Goal: Communication & Community: Answer question/provide support

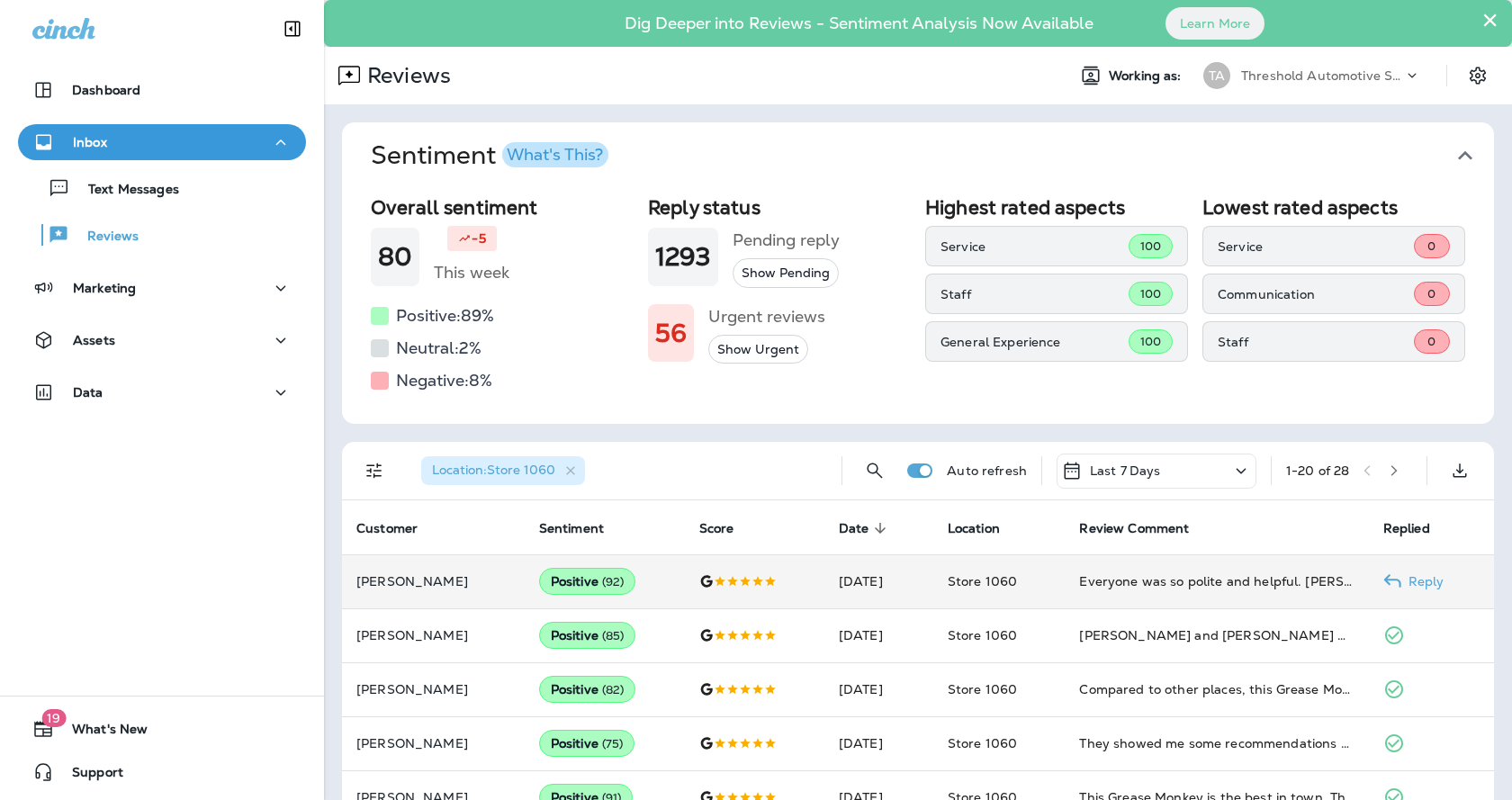
click at [1160, 572] on div "Everyone was so polite and helpful. [PERSON_NAME] and [PERSON_NAME] went out of…" at bounding box center [1215, 581] width 274 height 18
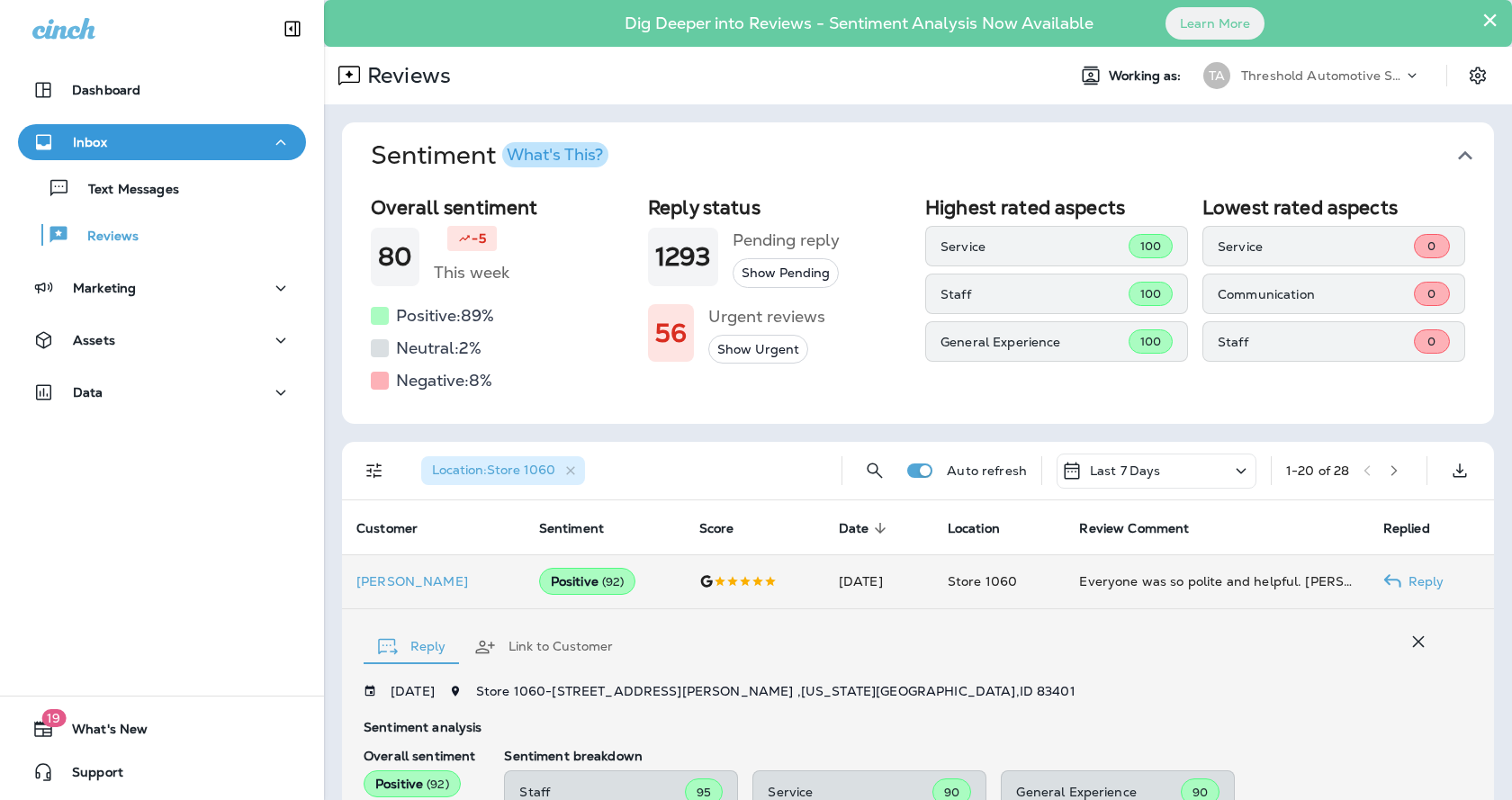
scroll to position [356, 0]
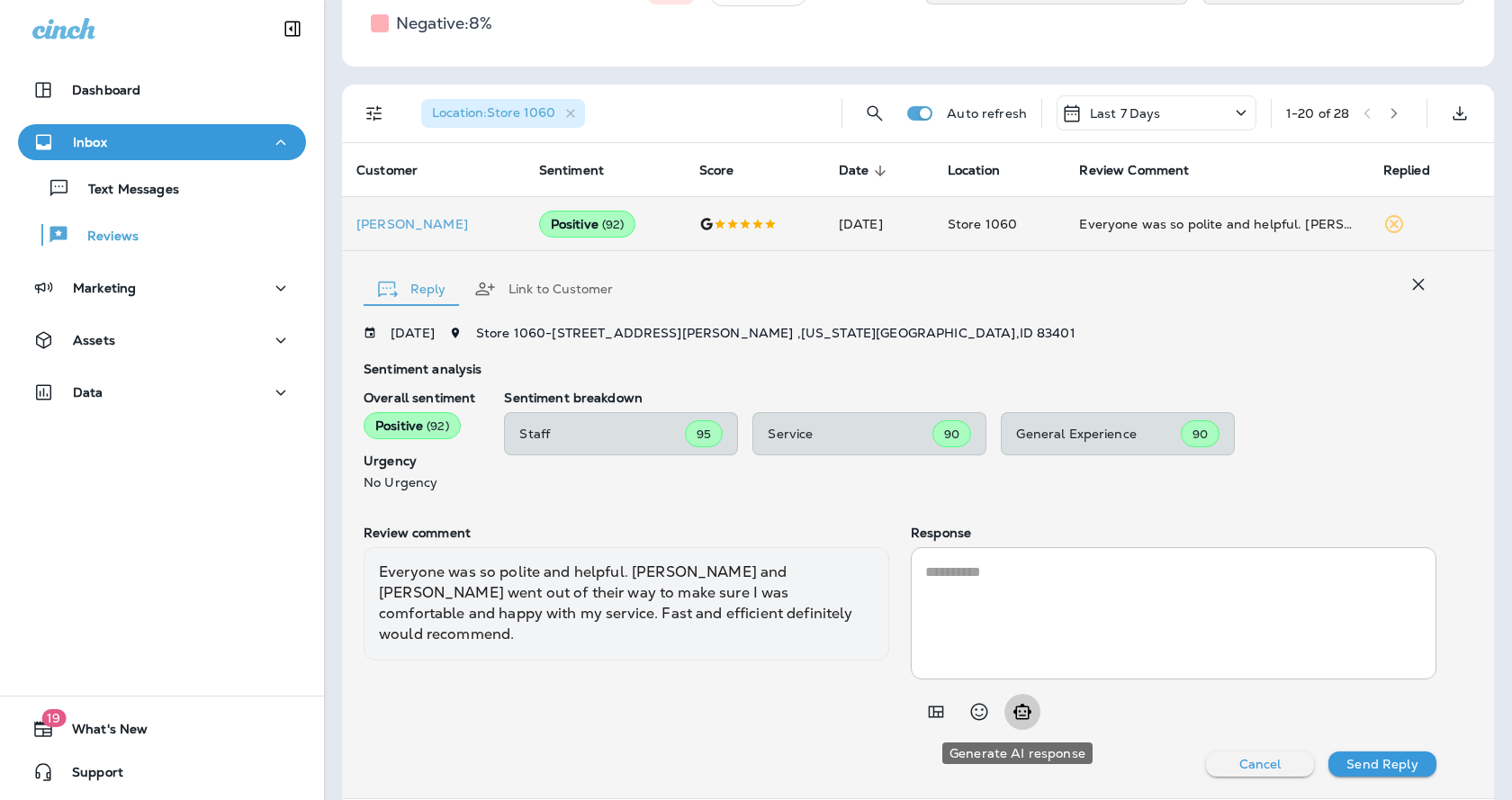
click at [1025, 719] on icon "Generate AI response" at bounding box center [1022, 711] width 21 height 21
type textarea "**********"
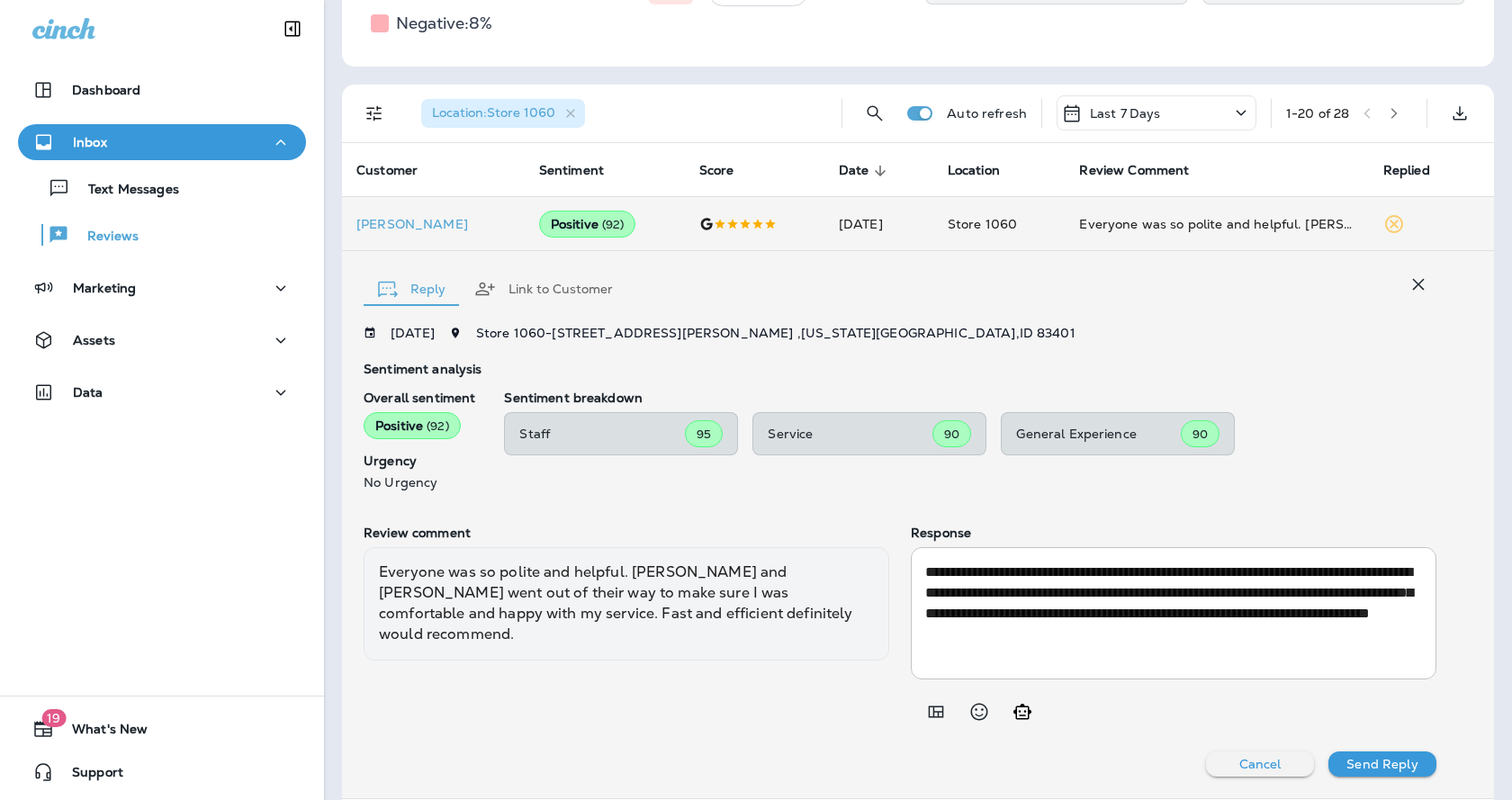
click at [1377, 762] on p "Send Reply" at bounding box center [1382, 763] width 71 height 14
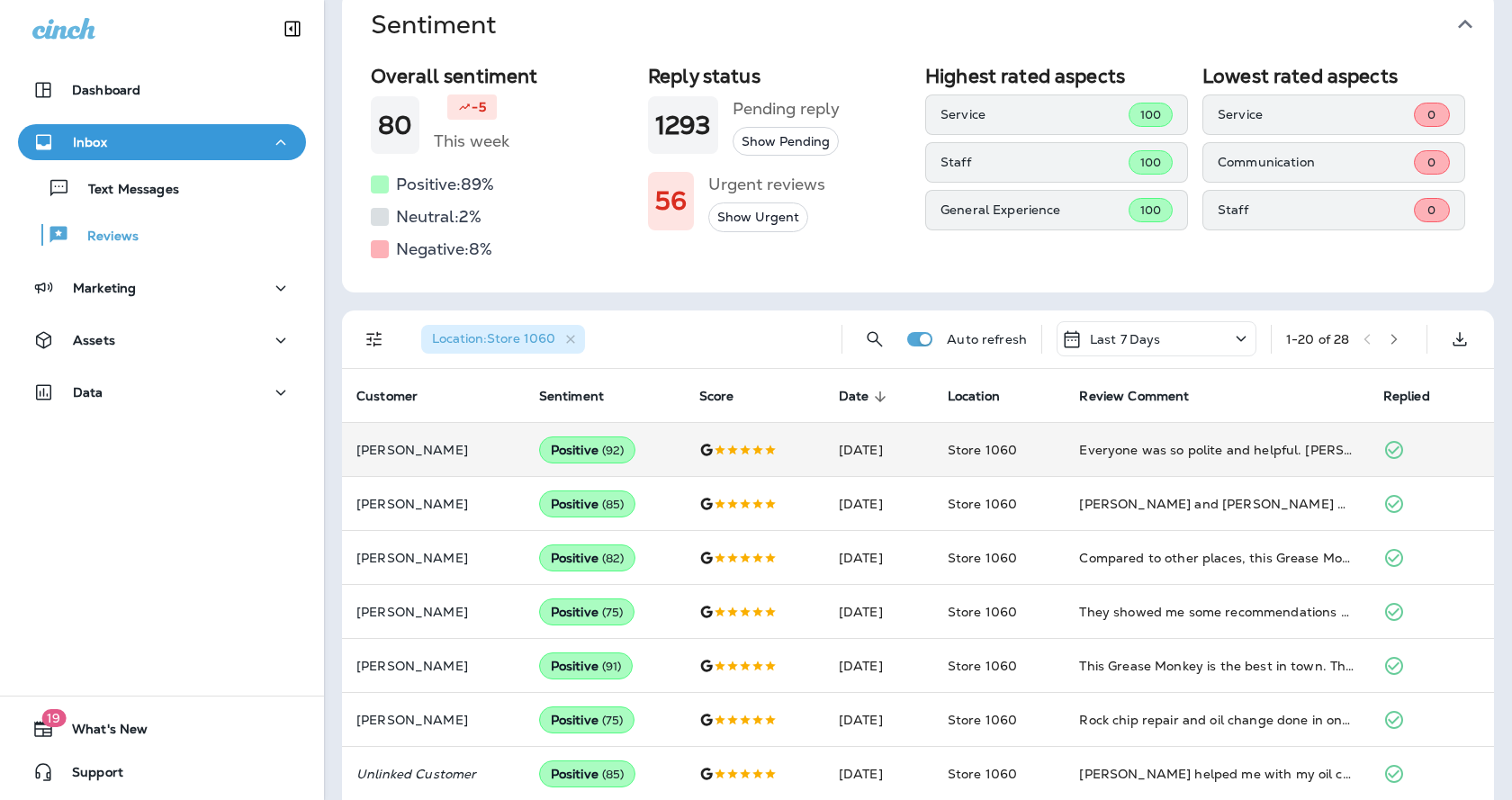
scroll to position [0, 0]
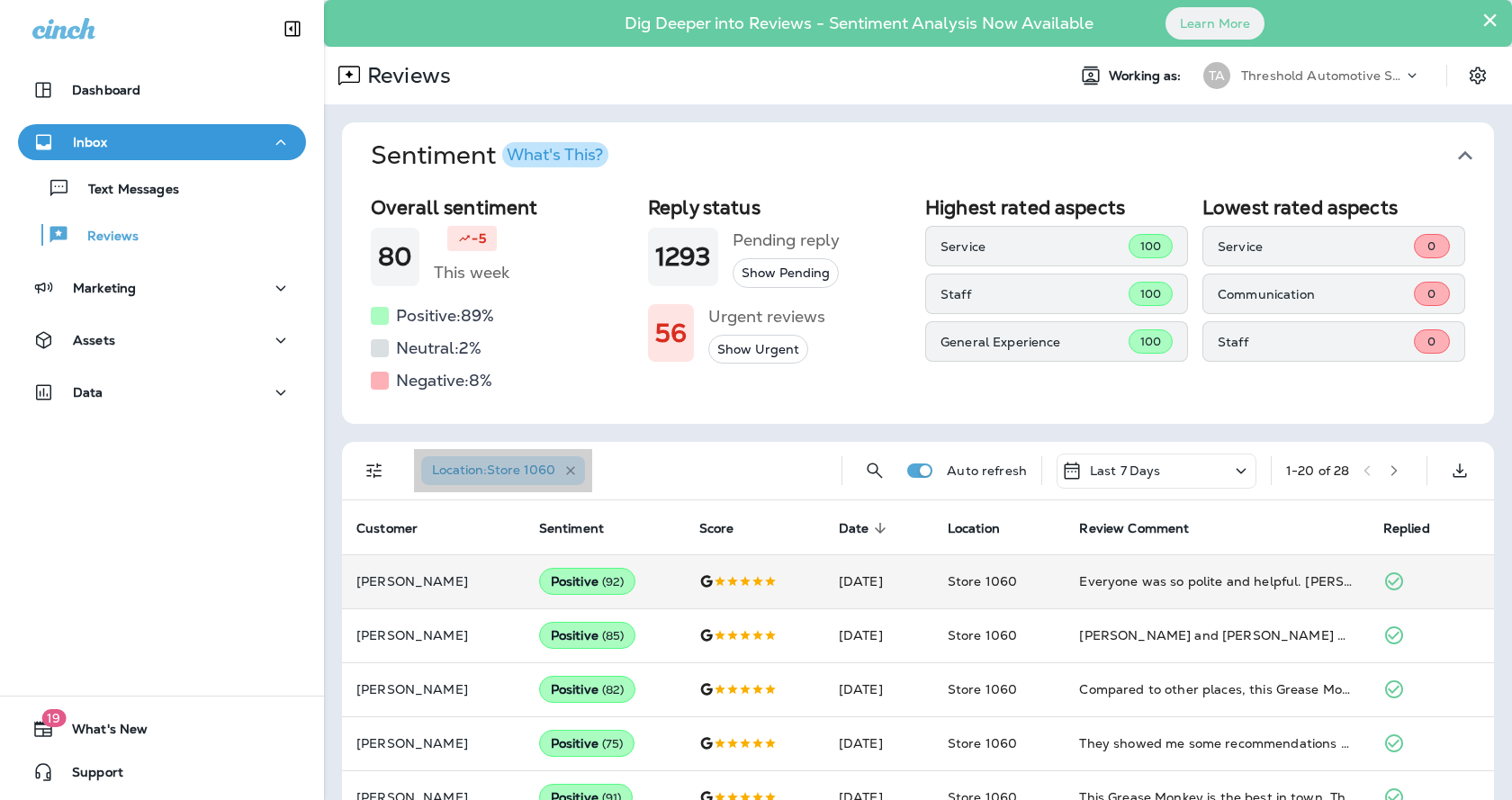
click at [574, 474] on icon "button" at bounding box center [571, 471] width 15 height 15
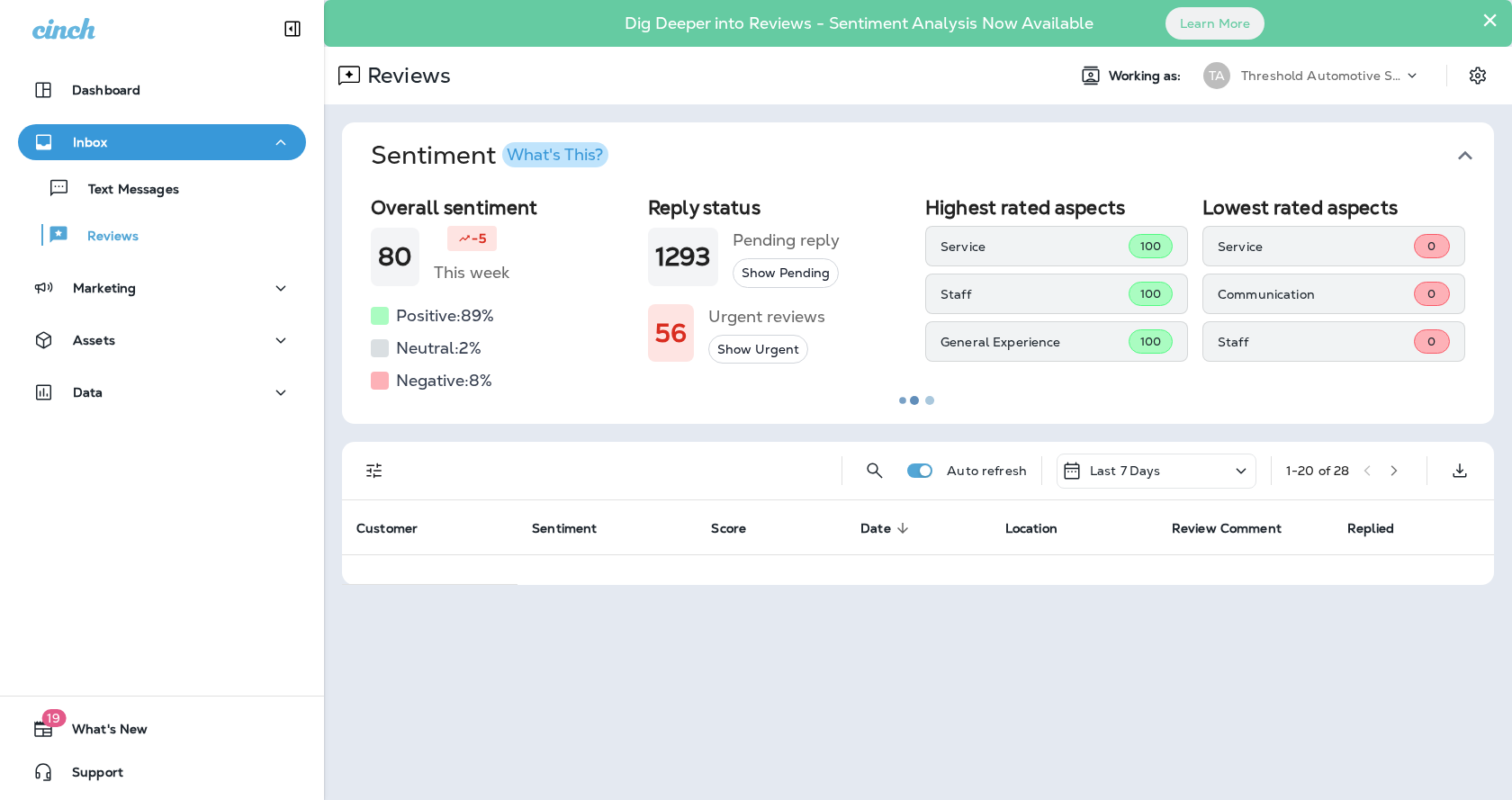
click at [363, 473] on button "Filters" at bounding box center [374, 470] width 36 height 36
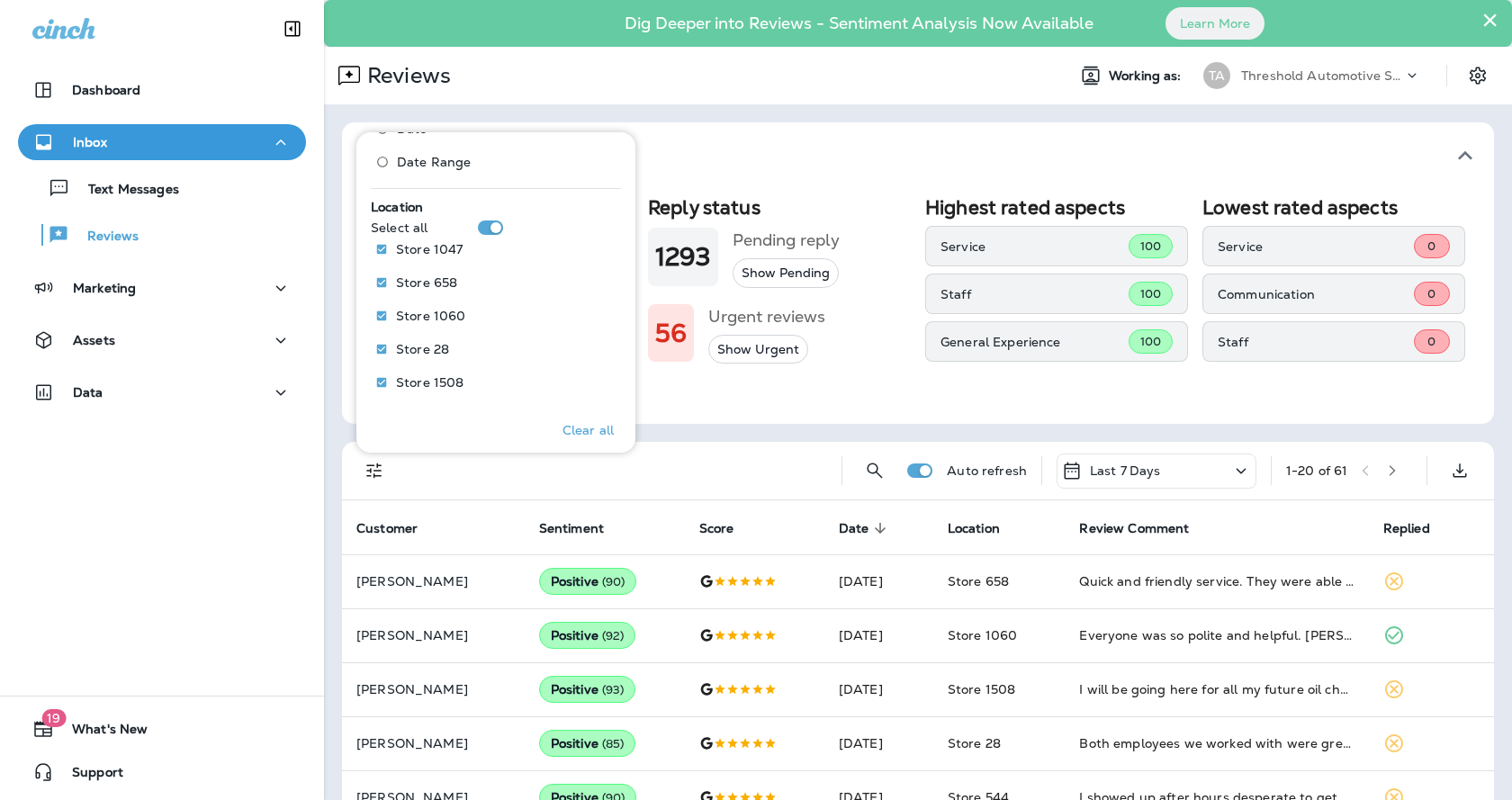
scroll to position [810, 0]
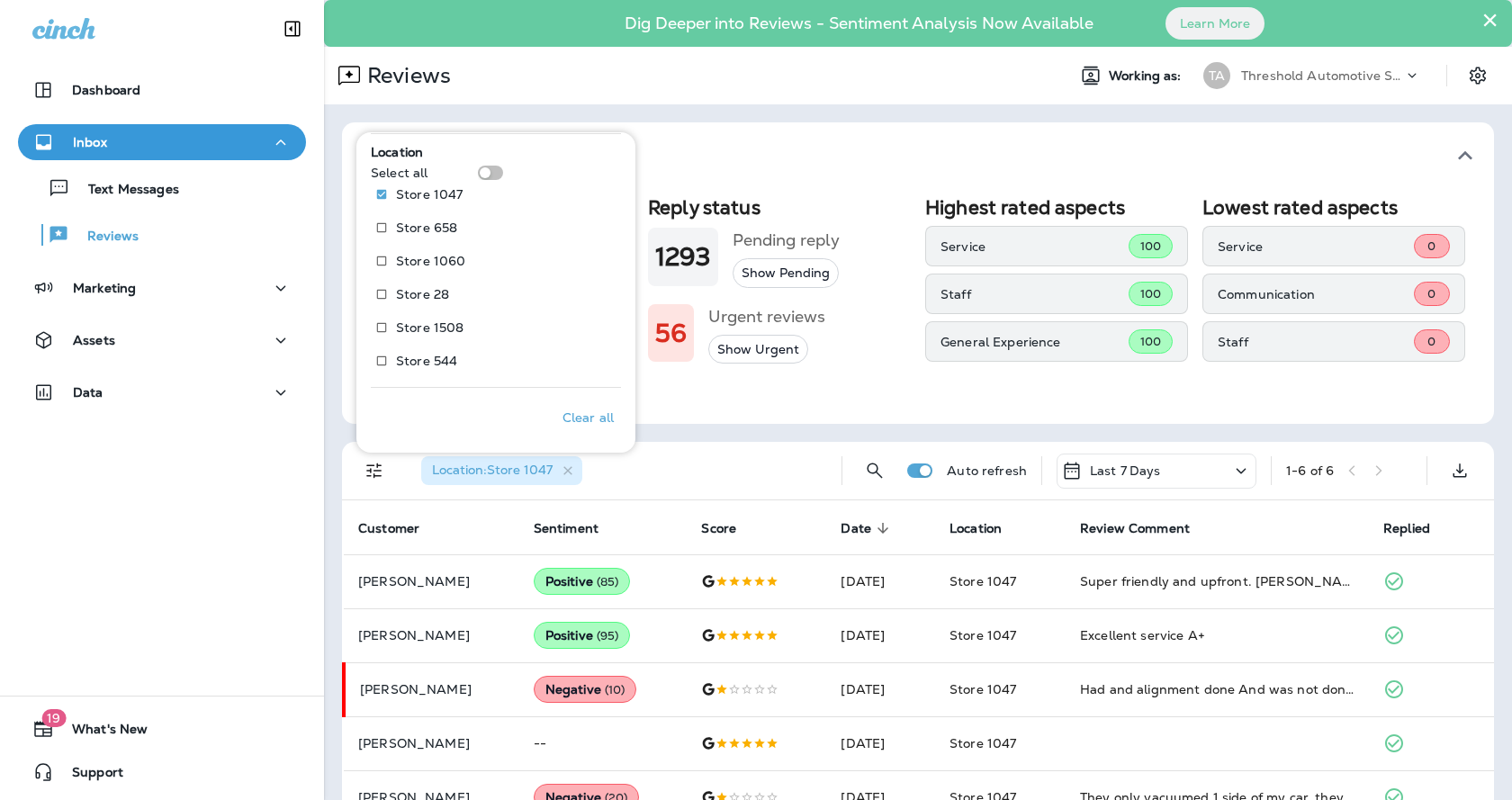
drag, startPoint x: 860, startPoint y: 332, endPoint x: 861, endPoint y: 342, distance: 10.0
click at [861, 340] on div "56 Urgent reviews Show Urgent" at bounding box center [779, 333] width 263 height 62
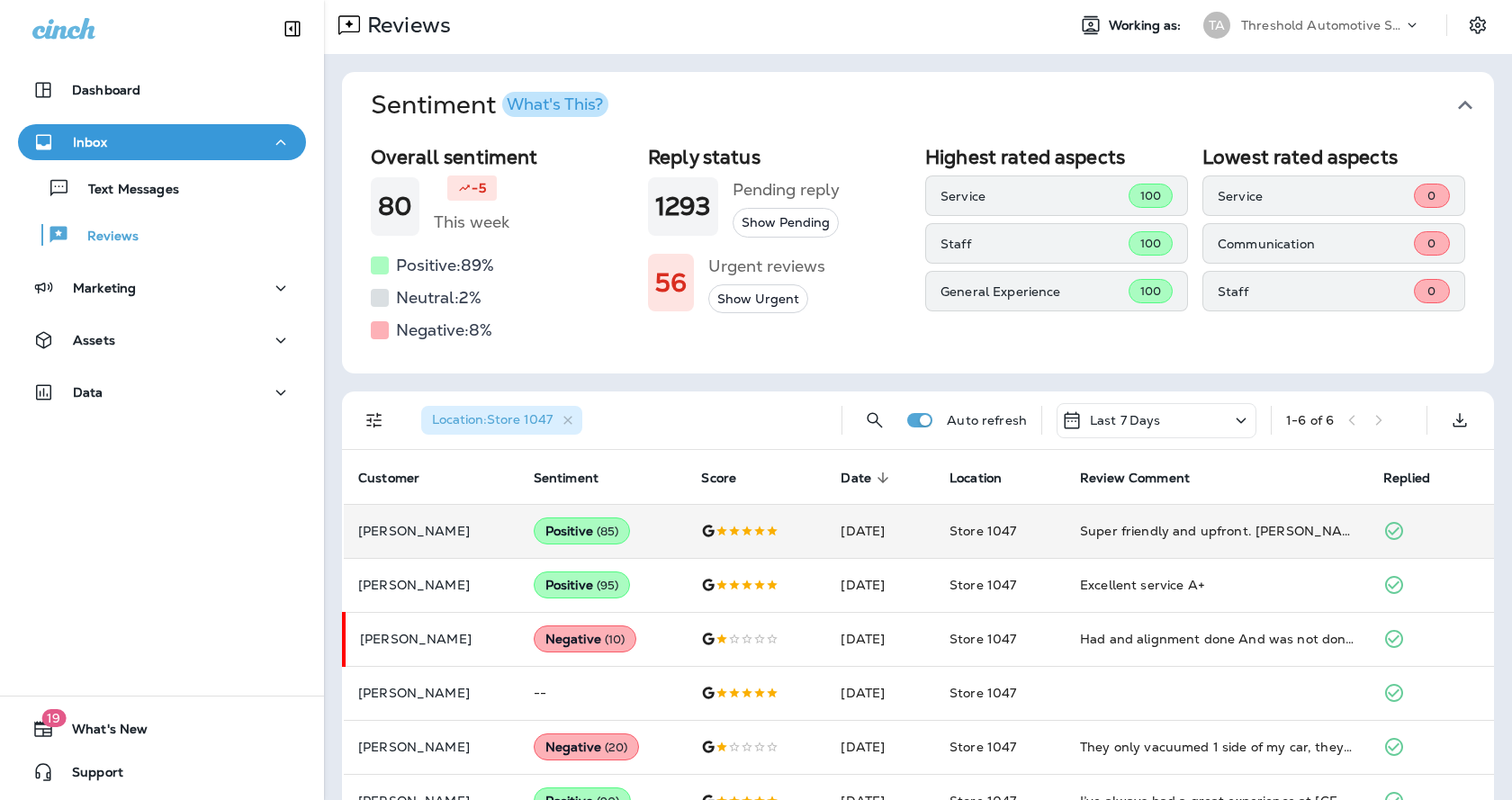
scroll to position [97, 0]
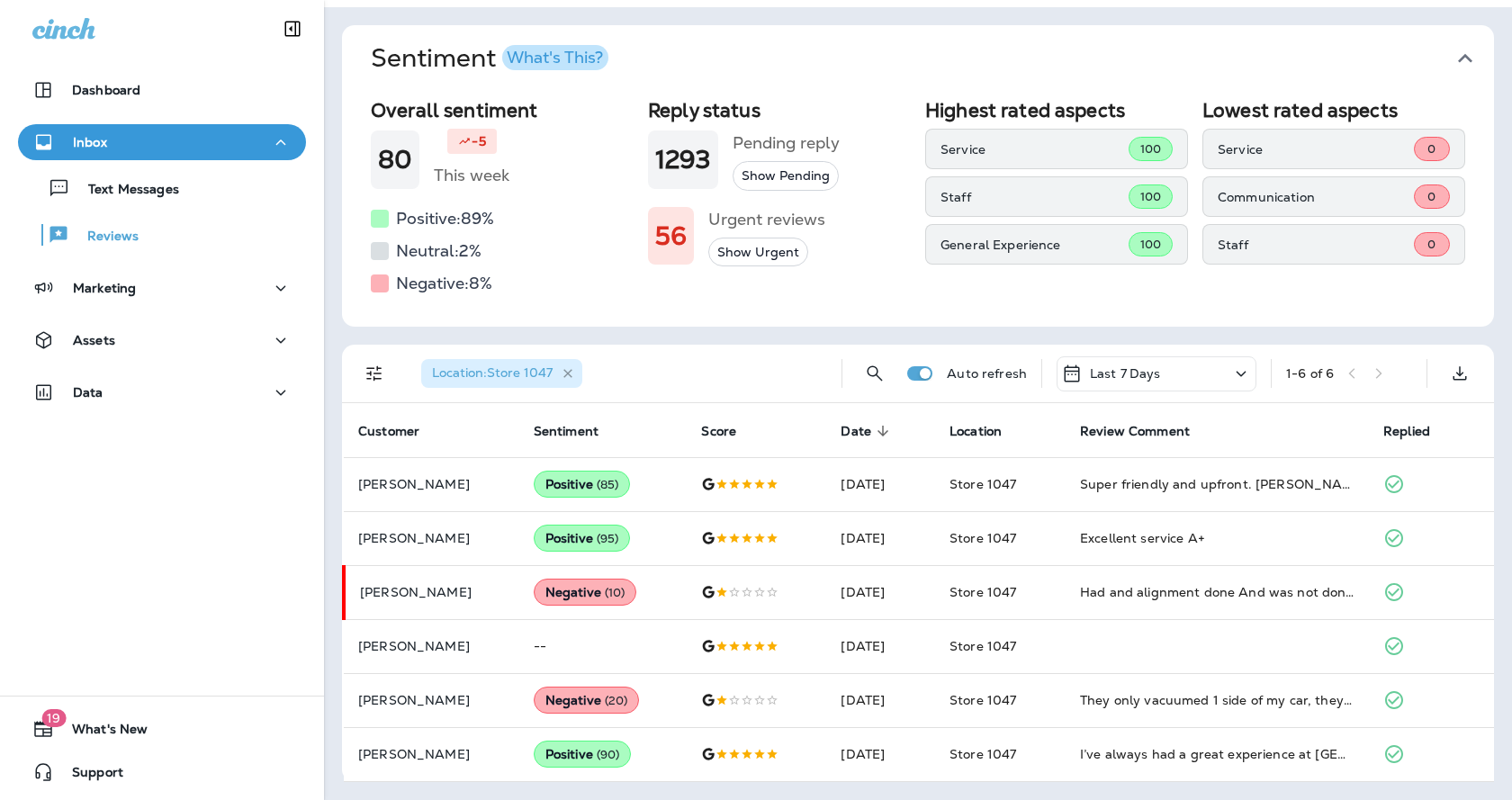
click at [566, 369] on icon "button" at bounding box center [568, 374] width 15 height 15
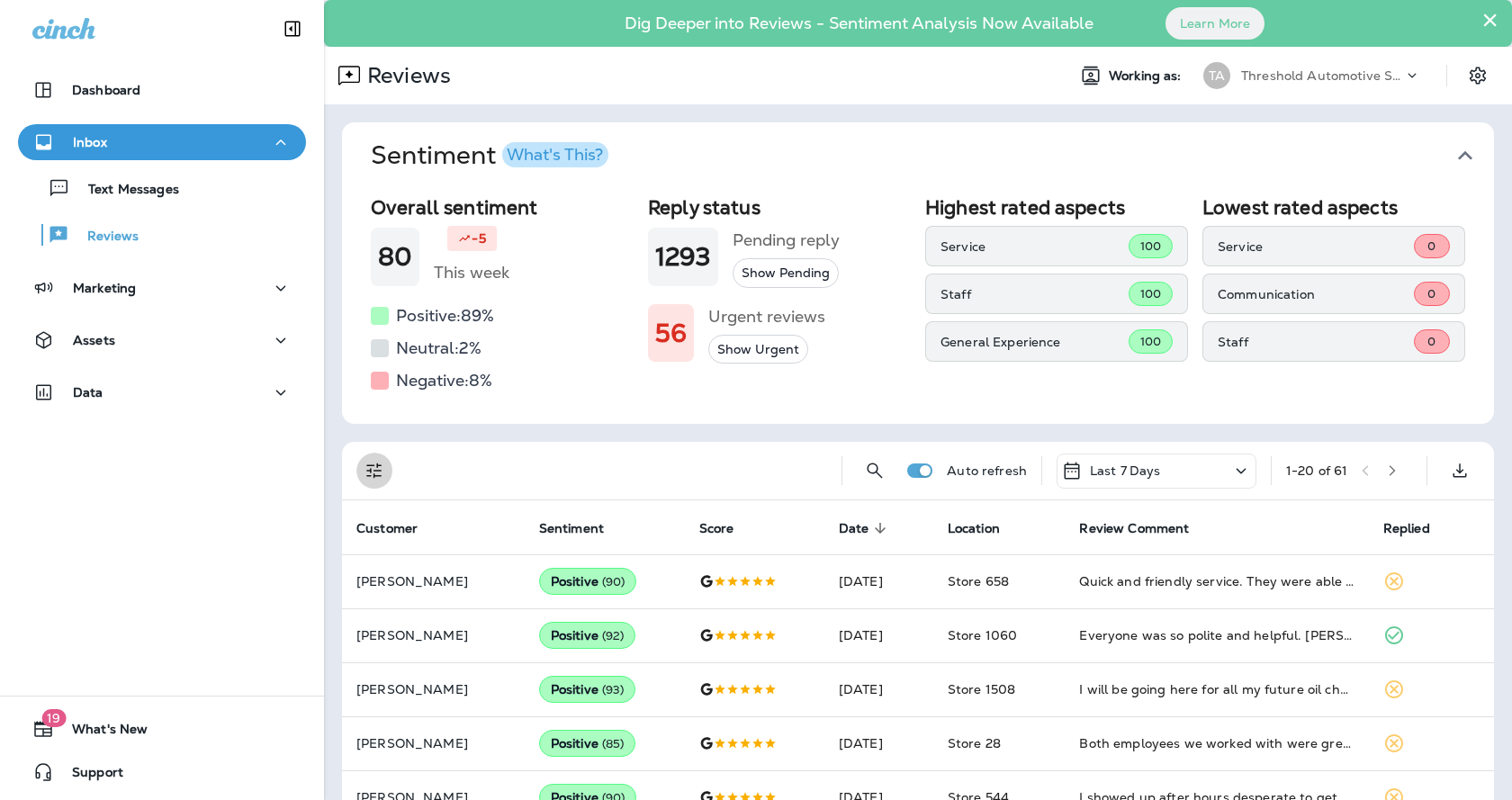
click at [364, 474] on icon "Filters" at bounding box center [374, 470] width 21 height 21
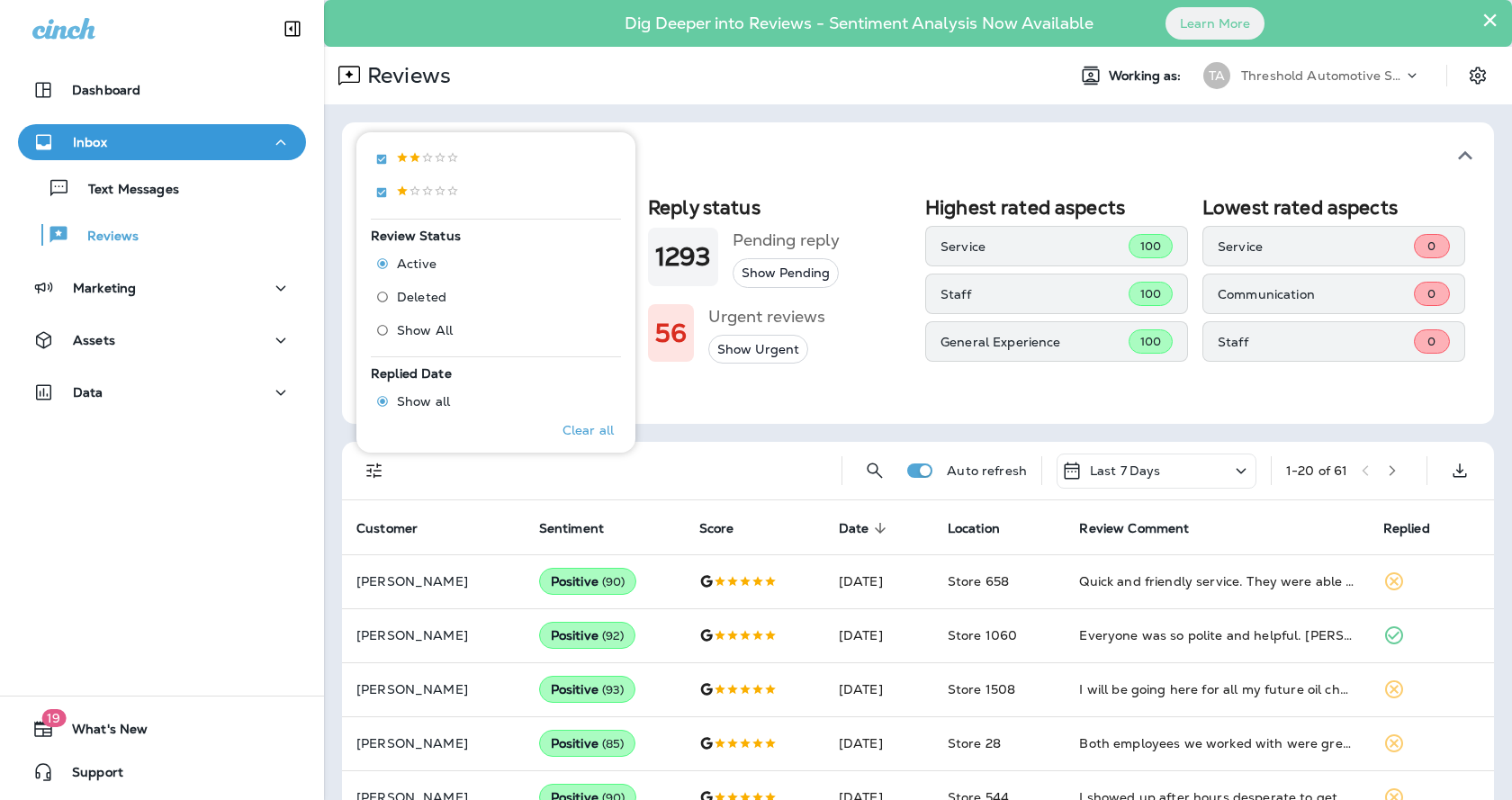
scroll to position [719, 0]
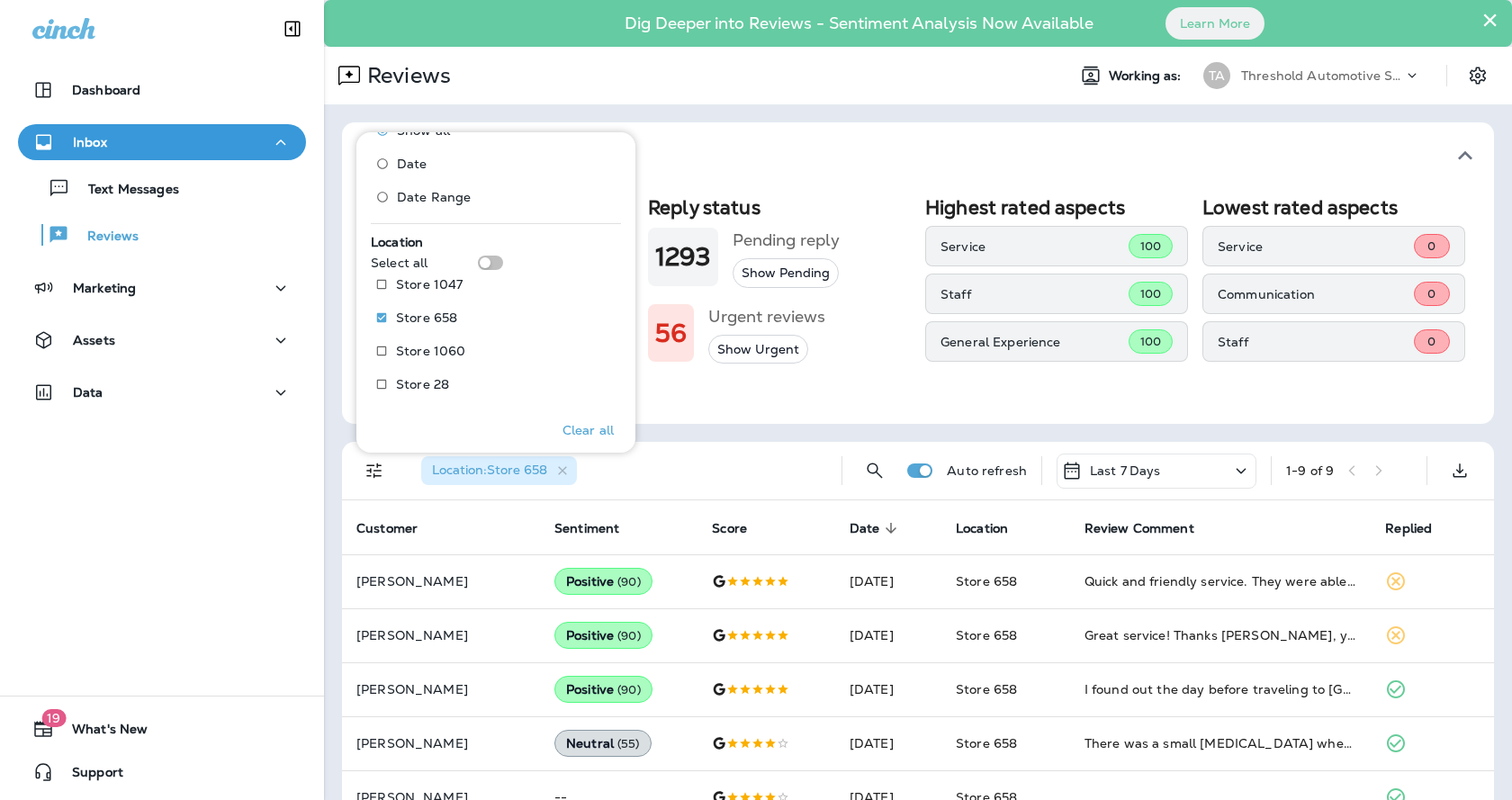
click at [802, 473] on div "Location : Store 658" at bounding box center [616, 471] width 420 height 58
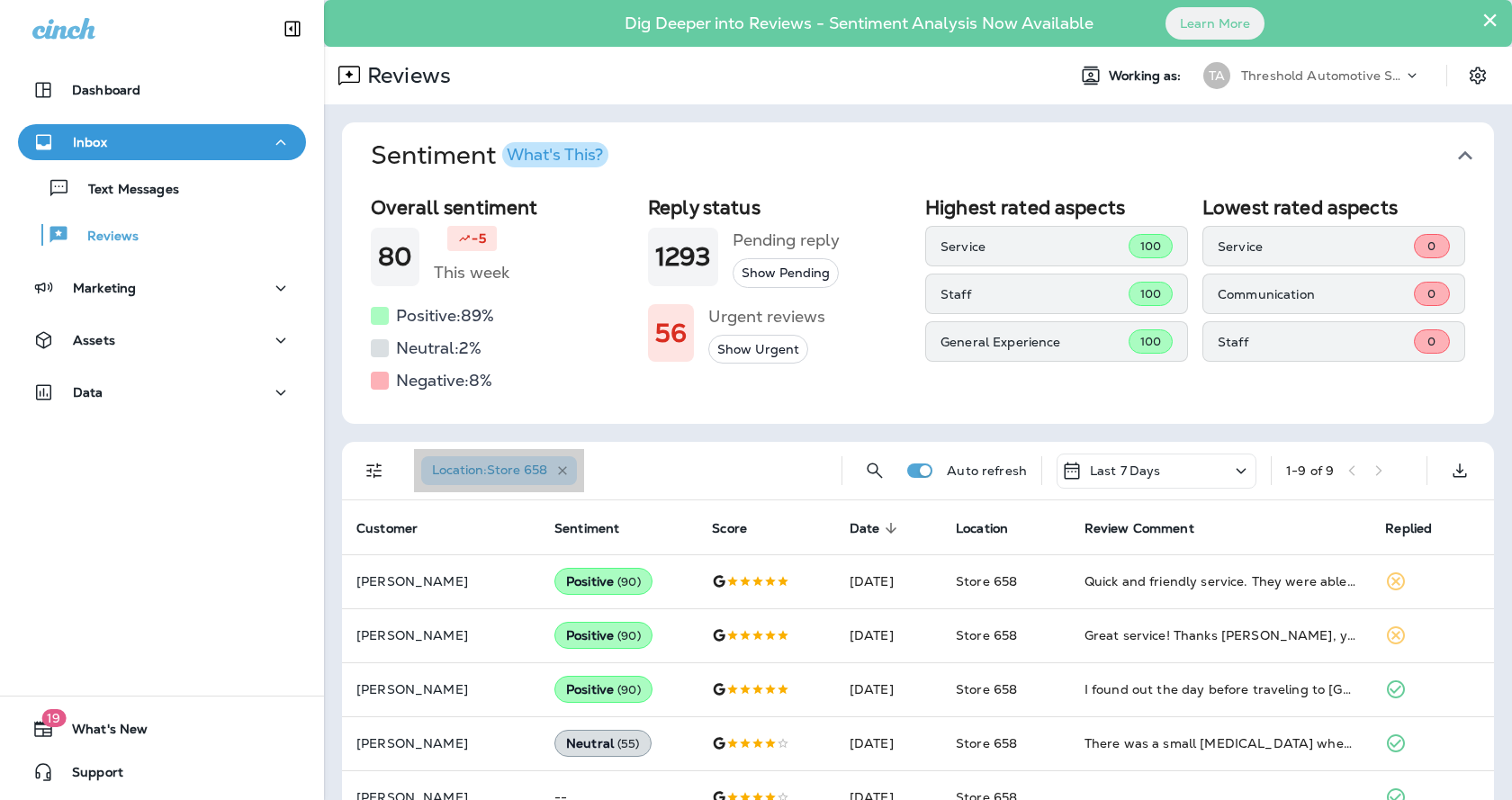
click at [569, 466] on icon "button" at bounding box center [562, 471] width 15 height 15
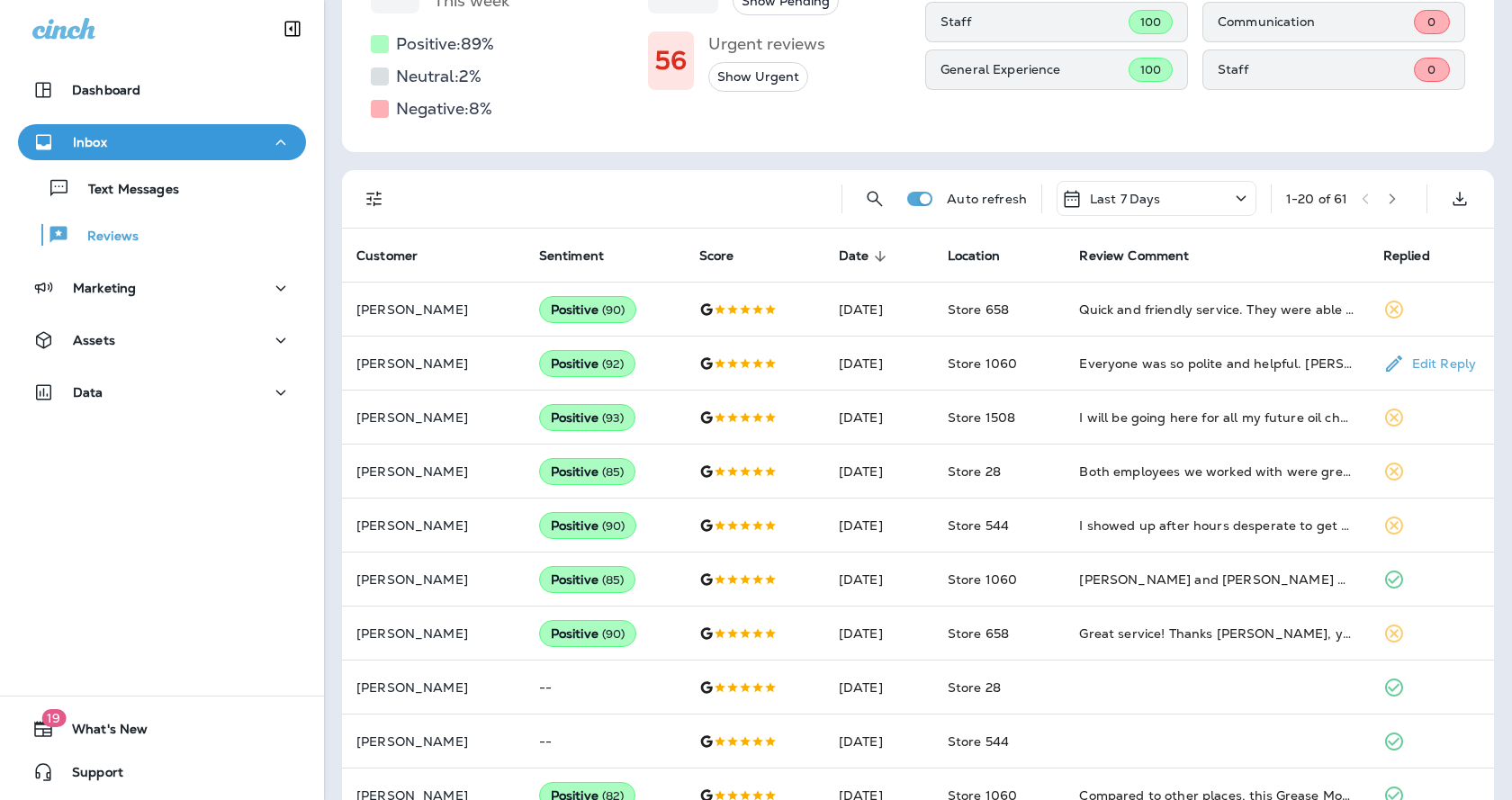
scroll to position [131, 0]
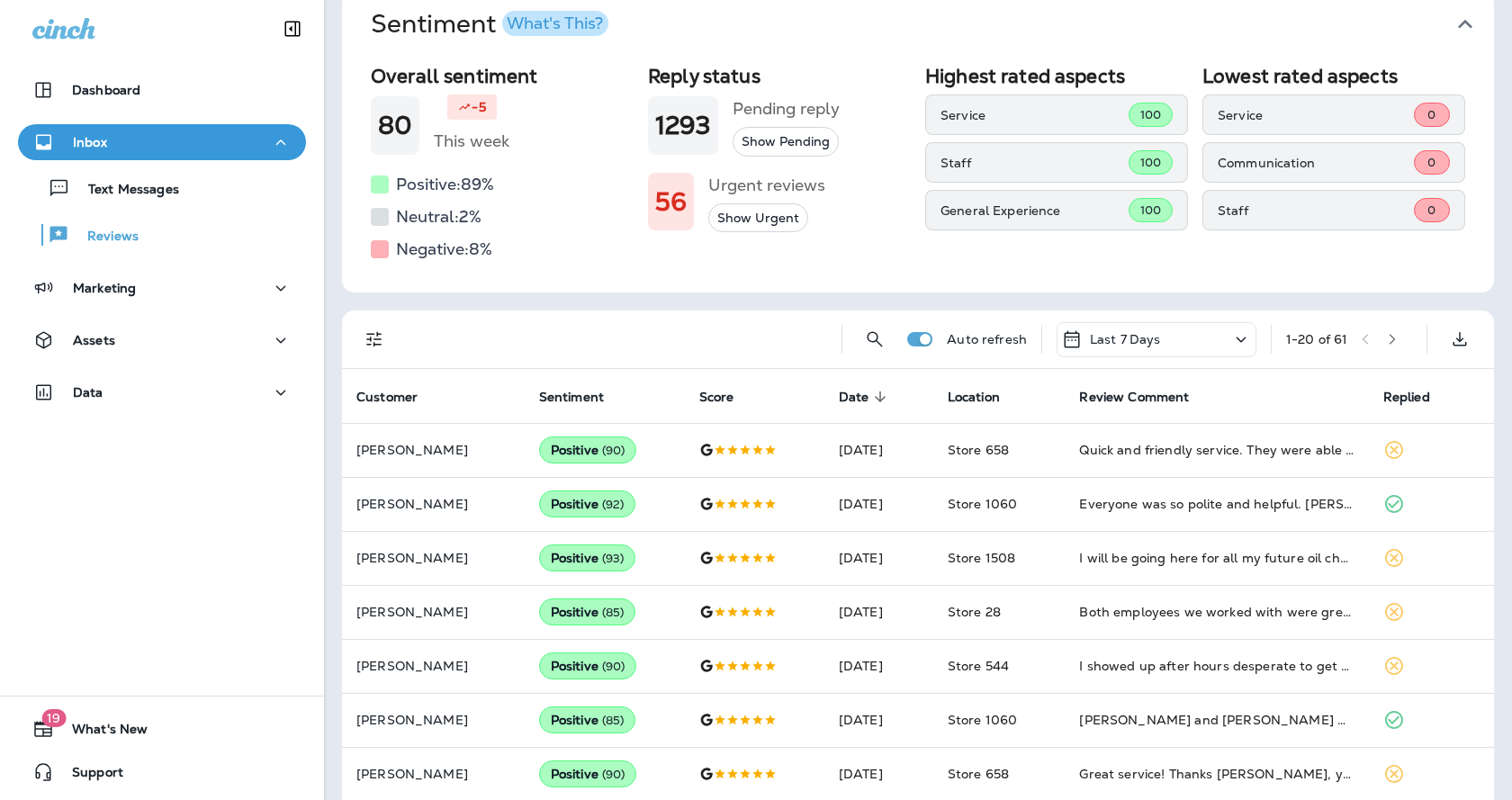
click at [372, 344] on icon "Filters" at bounding box center [374, 339] width 21 height 21
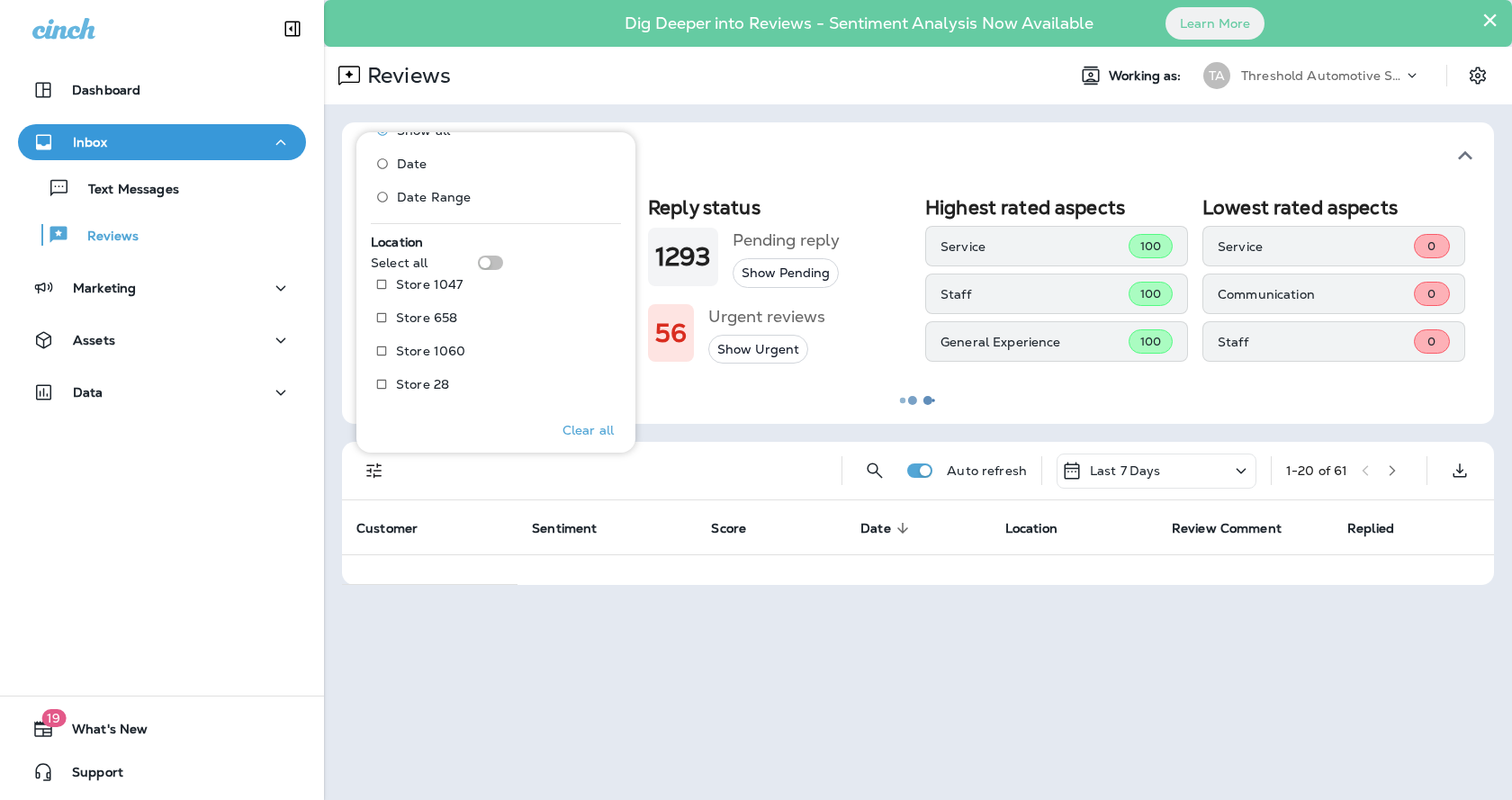
scroll to position [0, 0]
click at [804, 417] on div at bounding box center [918, 400] width 1185 height 796
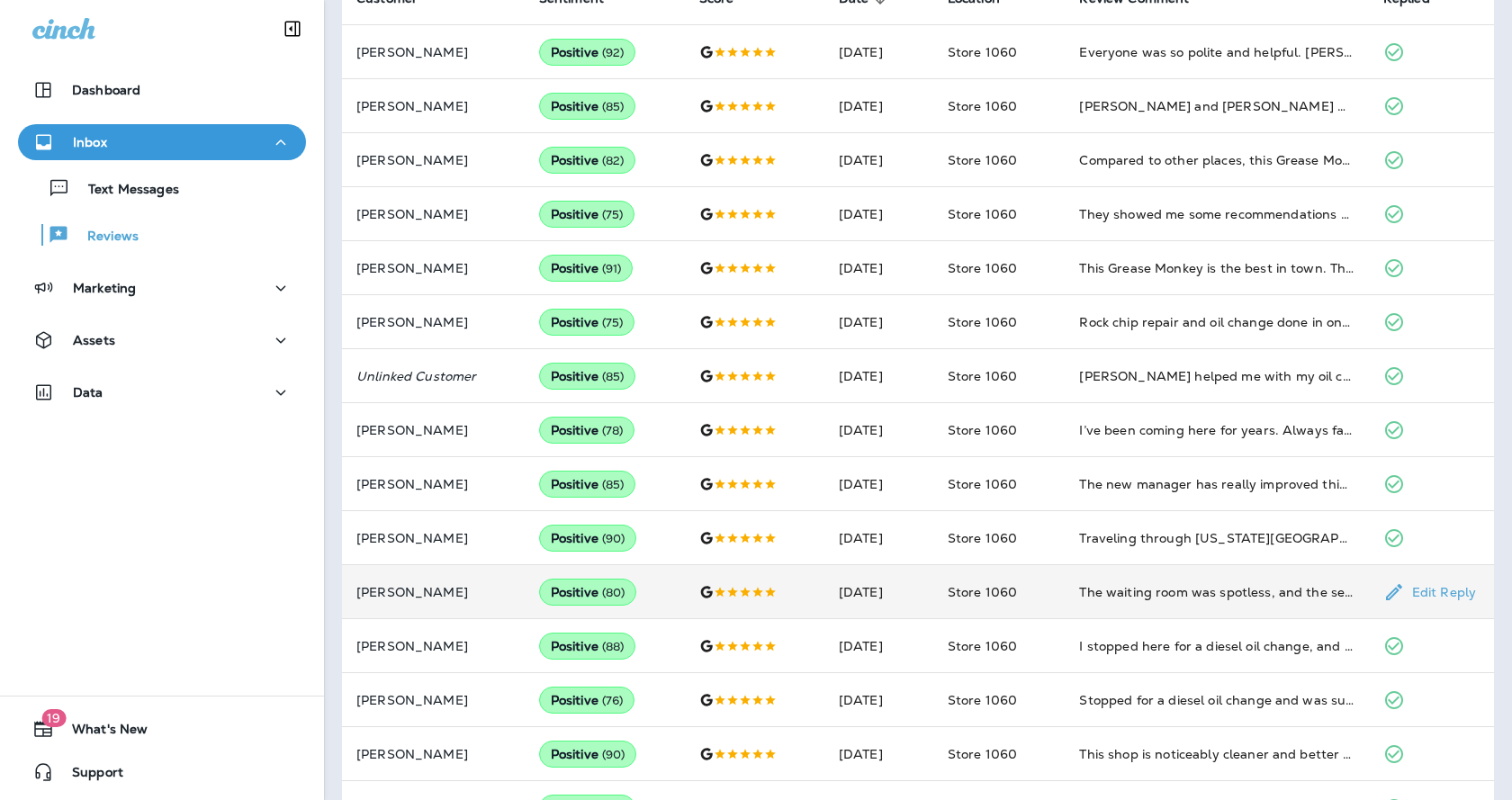
scroll to position [41, 0]
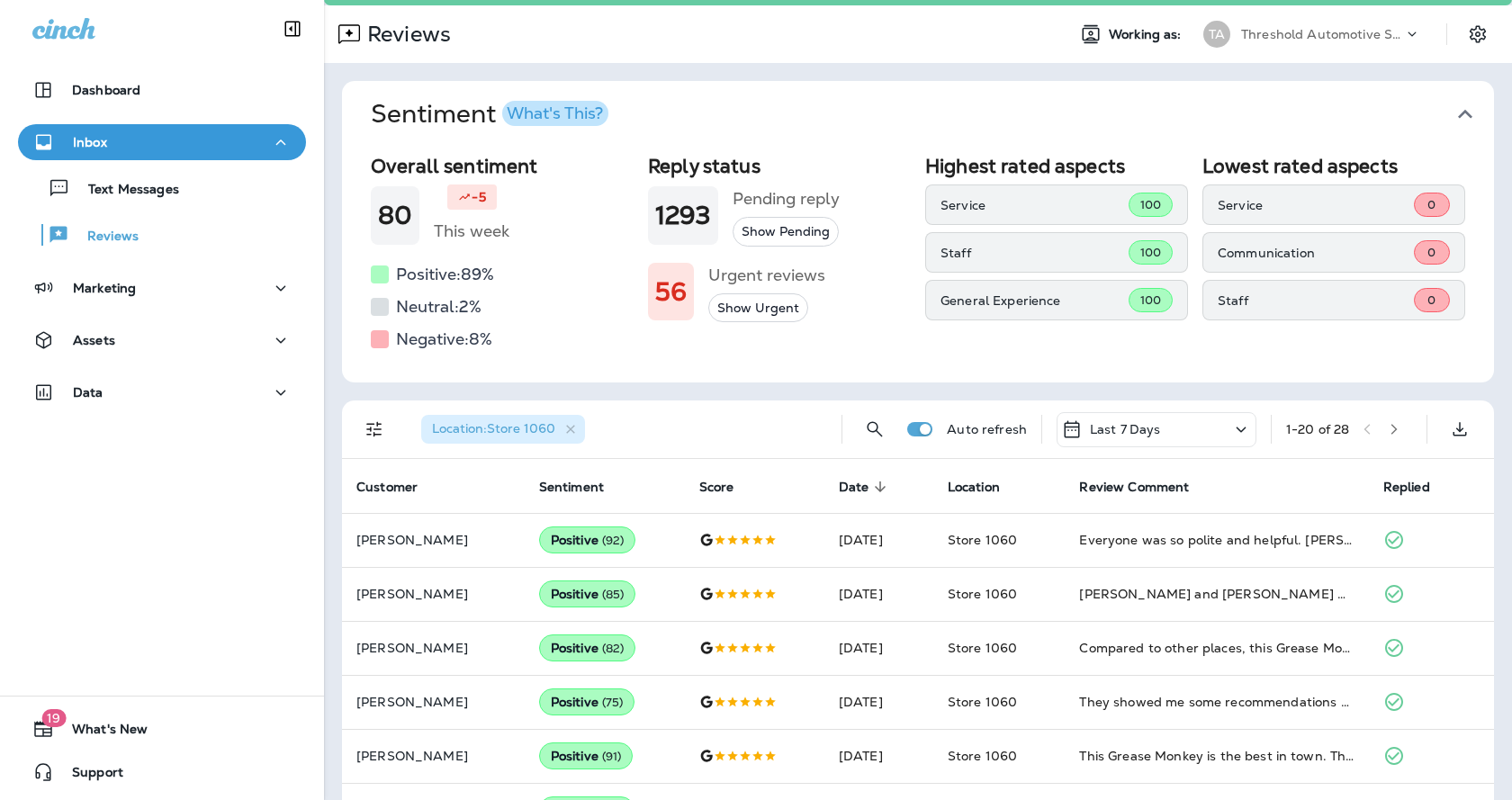
click at [1388, 426] on icon "button" at bounding box center [1394, 428] width 13 height 13
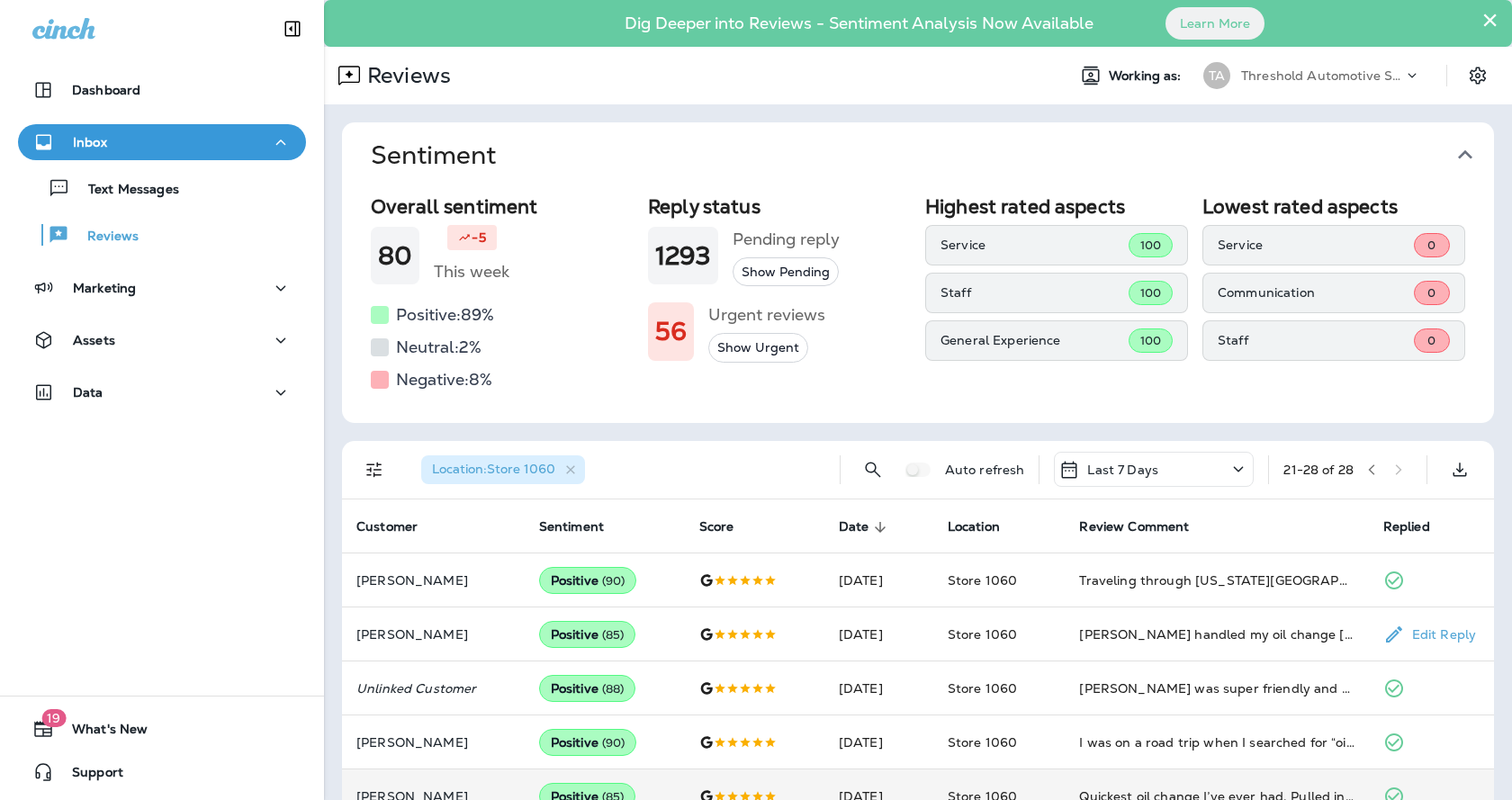
scroll to position [203, 0]
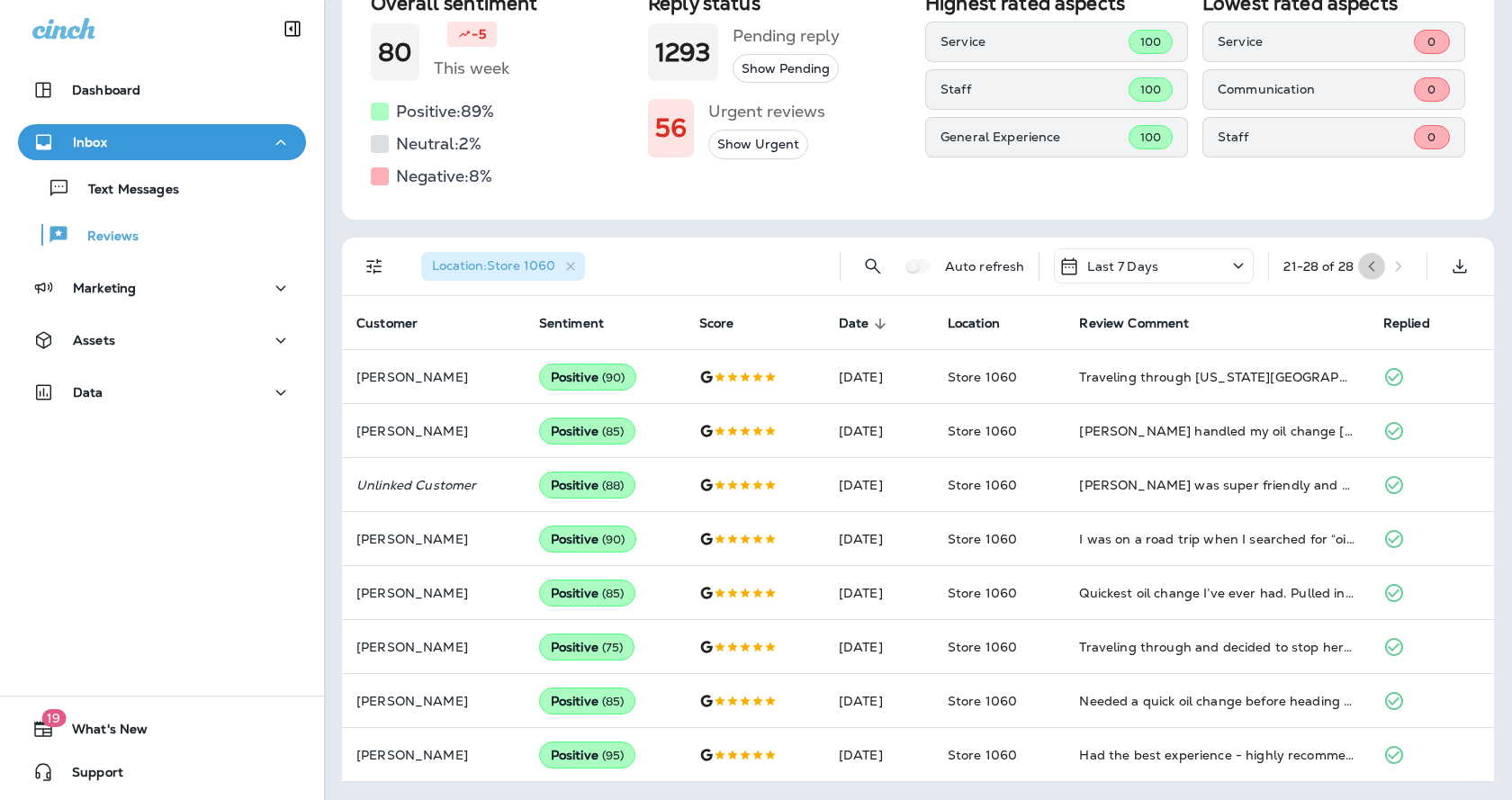
click at [1365, 261] on icon "button" at bounding box center [1370, 266] width 13 height 13
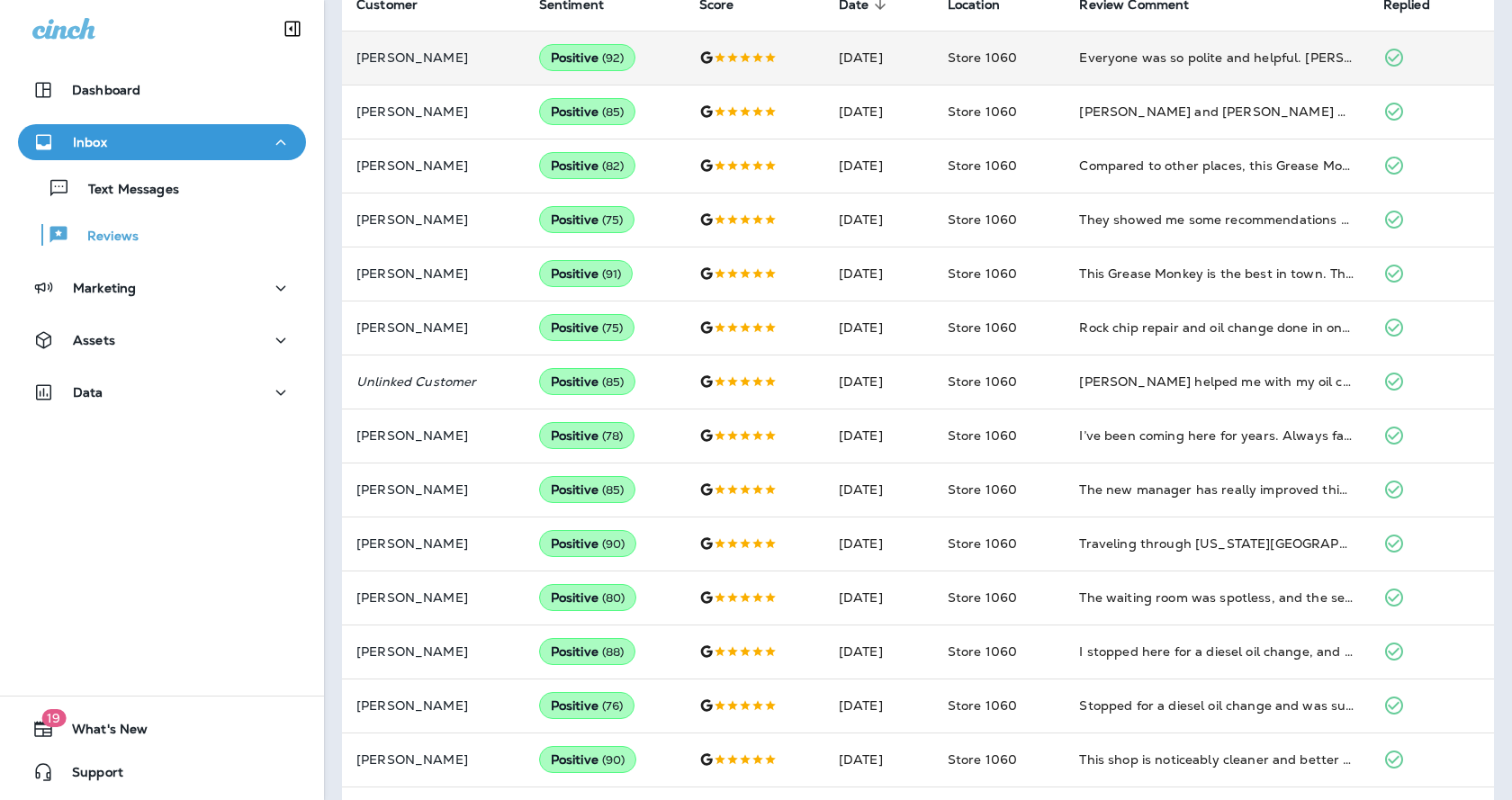
scroll to position [851, 0]
